Goal: Navigation & Orientation: Find specific page/section

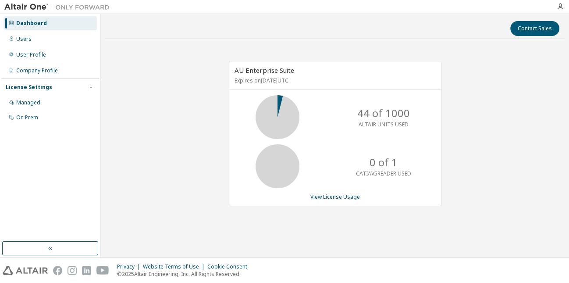
click at [35, 7] on img at bounding box center [59, 7] width 110 height 9
